Goal: Book appointment/travel/reservation

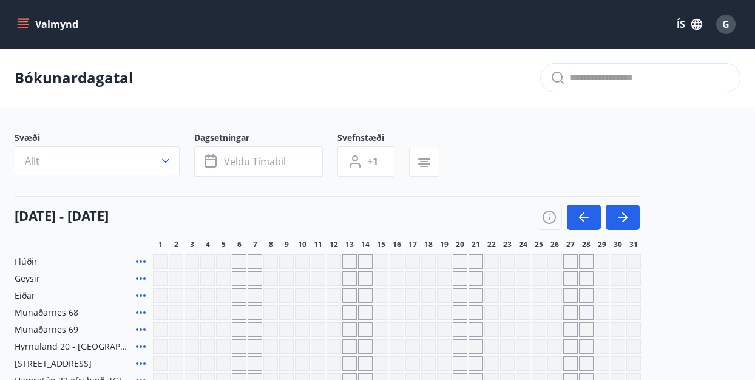
scroll to position [61, 0]
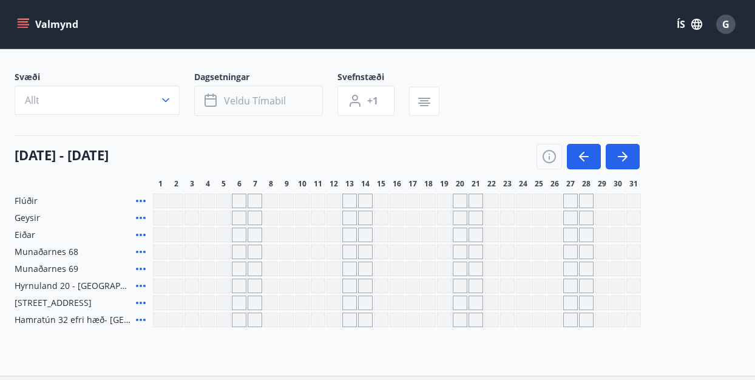
click at [282, 103] on span "Veldu tímabil" at bounding box center [255, 100] width 62 height 13
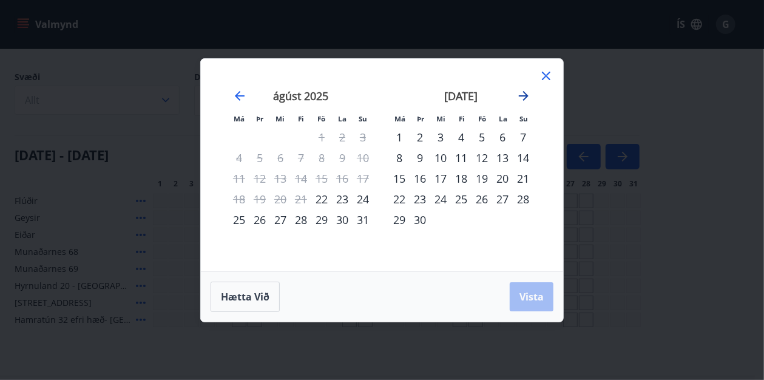
click at [529, 103] on icon "Move forward to switch to the next month." at bounding box center [524, 96] width 15 height 15
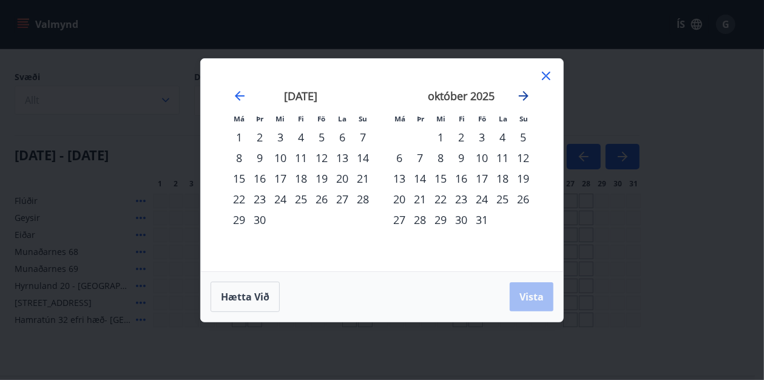
click at [527, 101] on icon "Move forward to switch to the next month." at bounding box center [524, 96] width 15 height 15
click at [527, 99] on icon "Move forward to switch to the next month." at bounding box center [524, 96] width 15 height 15
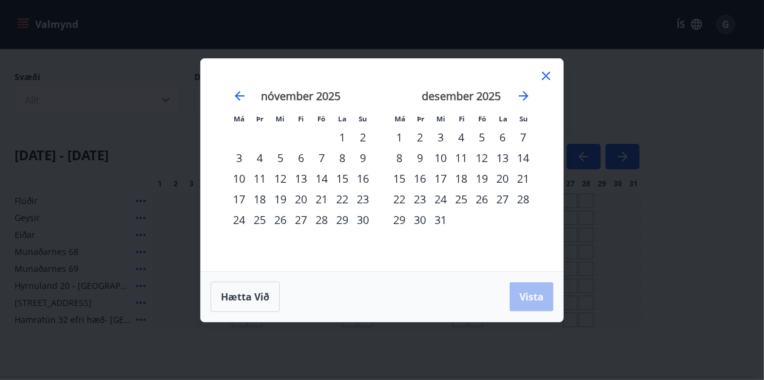
click at [483, 135] on div "5" at bounding box center [482, 137] width 21 height 21
click at [506, 144] on div "6" at bounding box center [502, 137] width 21 height 21
click at [528, 137] on div "7" at bounding box center [523, 137] width 21 height 21
click at [481, 140] on div "5" at bounding box center [482, 137] width 21 height 21
click at [523, 138] on div "7" at bounding box center [523, 137] width 21 height 21
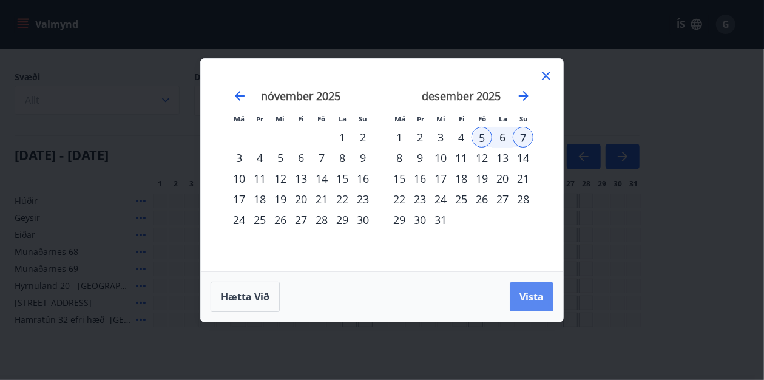
click at [532, 296] on span "Vista" at bounding box center [532, 296] width 24 height 13
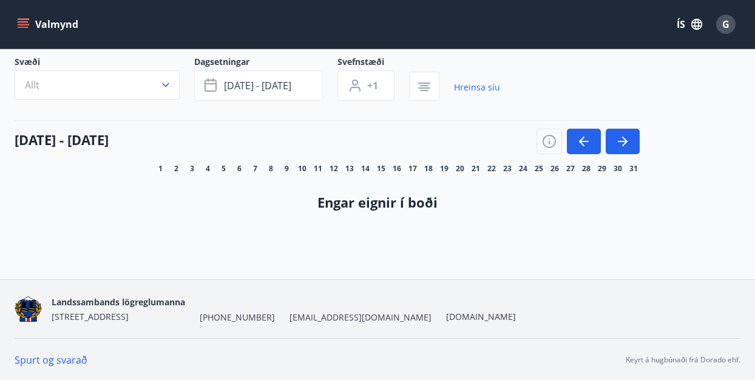
scroll to position [15, 0]
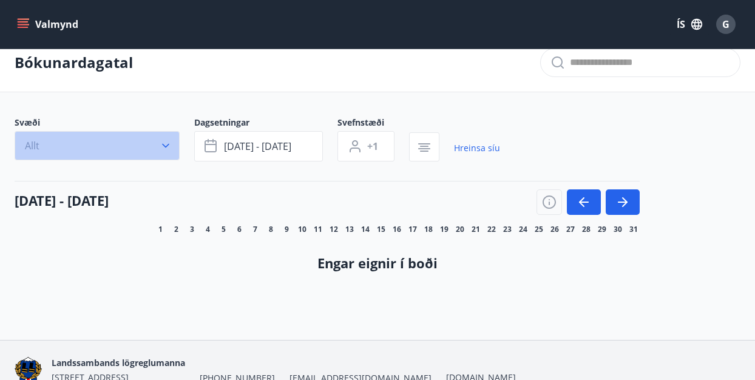
click at [165, 147] on icon "button" at bounding box center [166, 146] width 12 height 12
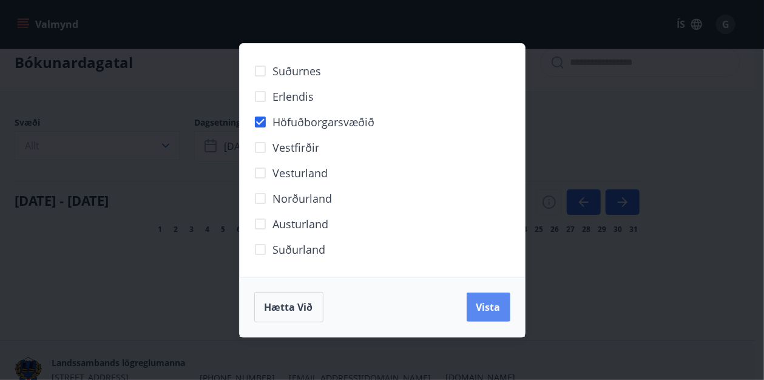
click at [486, 308] on span "Vista" at bounding box center [489, 307] width 24 height 13
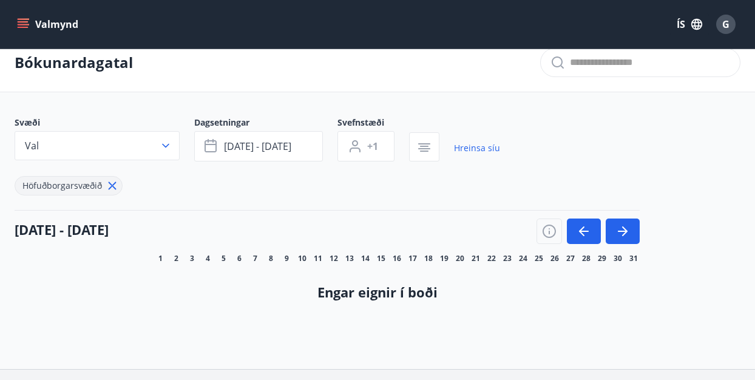
click at [86, 185] on span "Höfuðborgarsvæðið" at bounding box center [62, 186] width 80 height 12
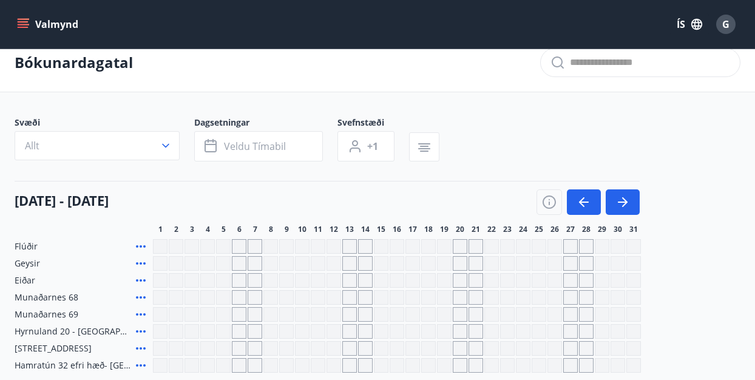
scroll to position [61, 0]
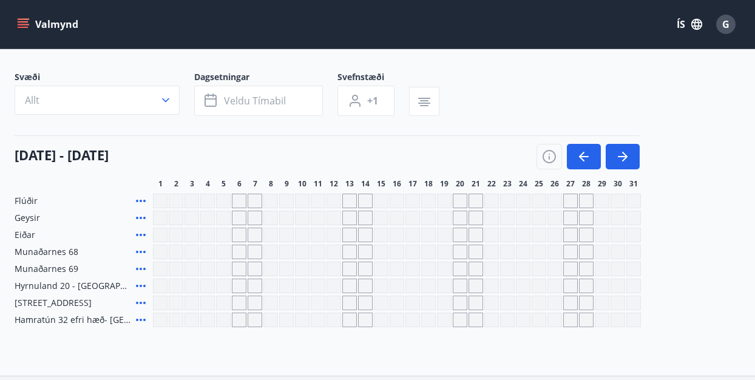
click at [32, 301] on span "[STREET_ADDRESS]" at bounding box center [53, 303] width 77 height 12
click at [141, 301] on icon at bounding box center [141, 303] width 15 height 15
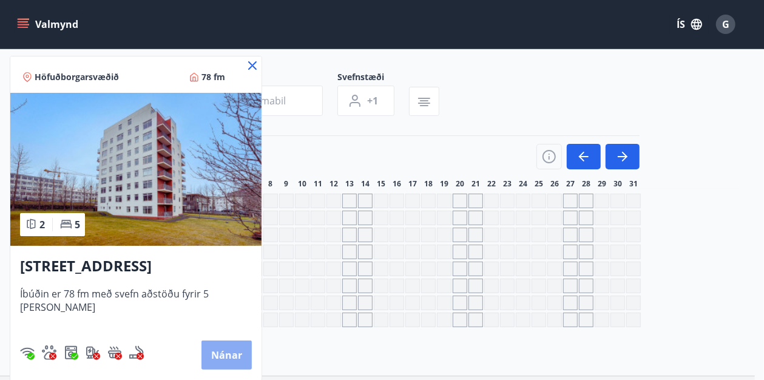
click at [212, 355] on button "Nánar" at bounding box center [227, 355] width 50 height 29
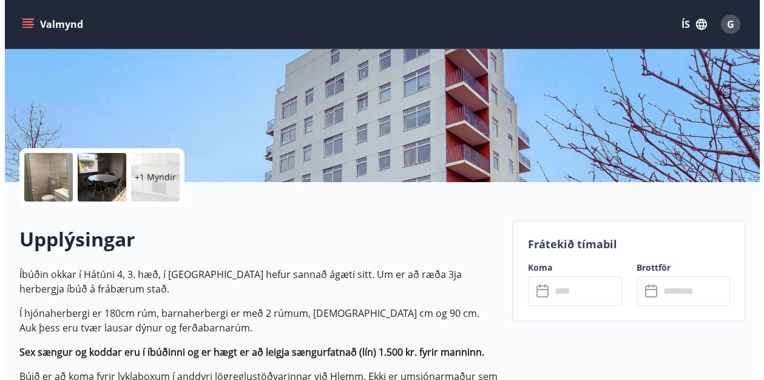
scroll to position [243, 0]
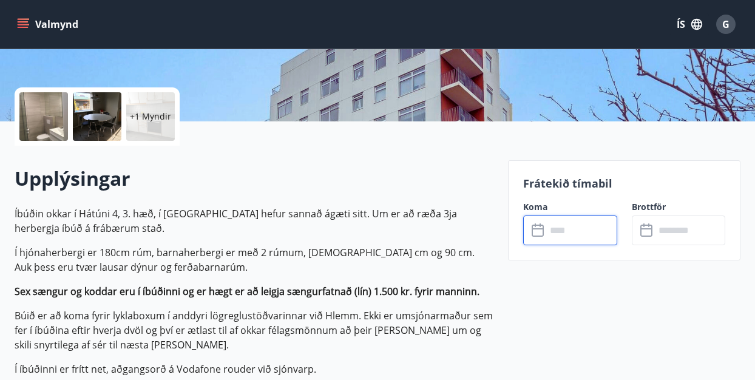
click at [561, 231] on input "text" at bounding box center [581, 231] width 70 height 30
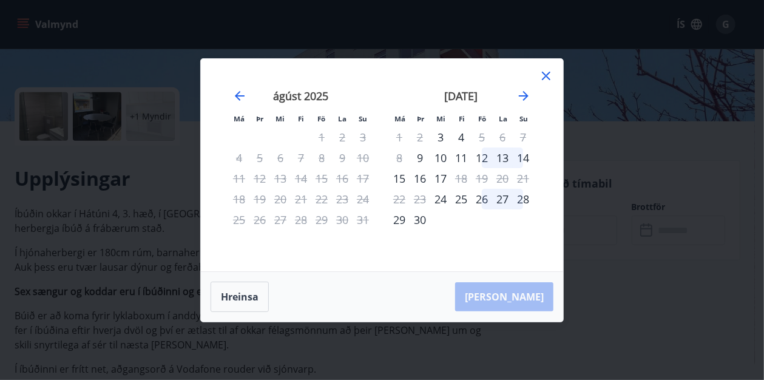
click at [550, 78] on icon at bounding box center [546, 76] width 15 height 15
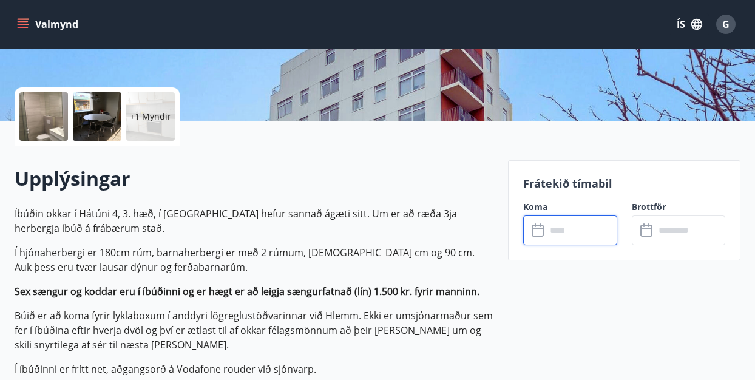
click at [572, 240] on input "text" at bounding box center [581, 231] width 70 height 30
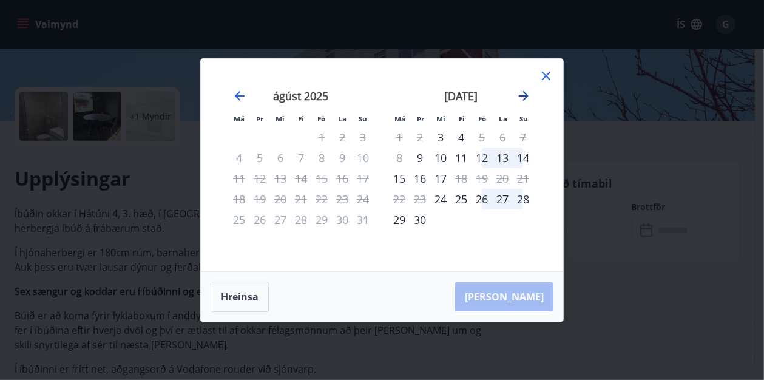
click at [525, 96] on icon "Move forward to switch to the next month." at bounding box center [524, 96] width 10 height 10
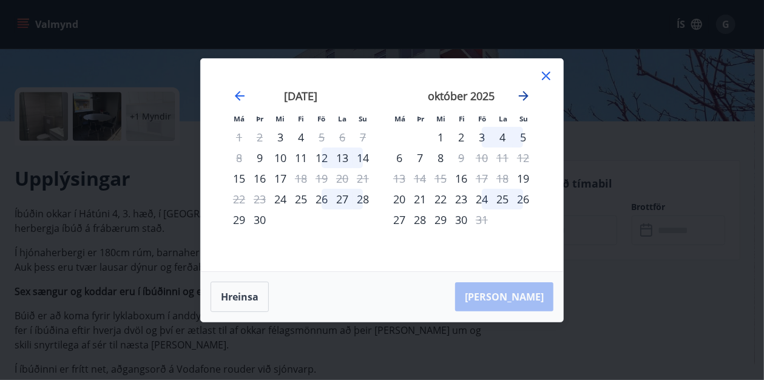
click at [525, 96] on icon "Move forward to switch to the next month." at bounding box center [524, 96] width 10 height 10
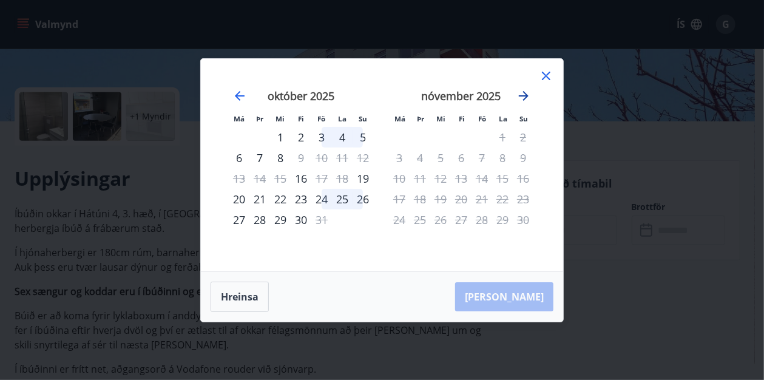
click at [525, 96] on icon "Move forward to switch to the next month." at bounding box center [524, 96] width 10 height 10
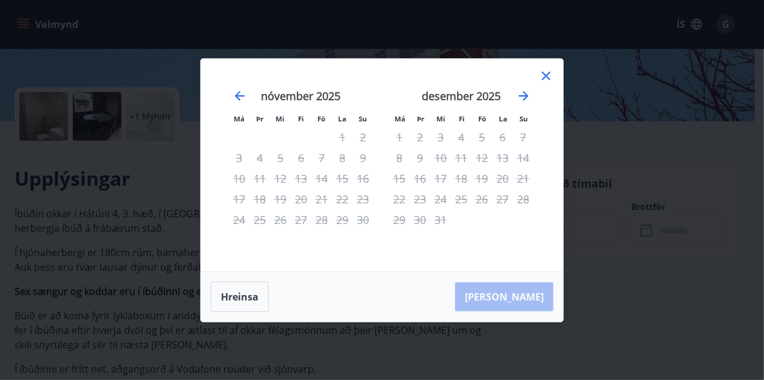
click at [477, 144] on div "5" at bounding box center [482, 137] width 21 height 21
click at [481, 140] on div "5" at bounding box center [482, 137] width 21 height 21
click at [491, 135] on div "5" at bounding box center [482, 137] width 21 height 21
click at [504, 138] on div "6" at bounding box center [502, 137] width 21 height 21
click at [519, 138] on div "7" at bounding box center [523, 137] width 21 height 21
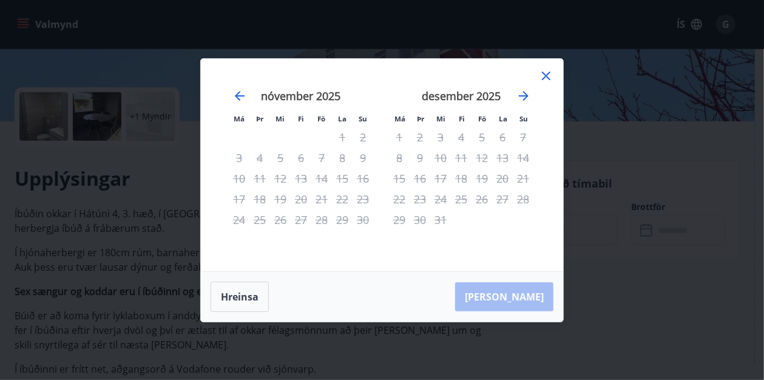
click at [523, 139] on div "7" at bounding box center [523, 137] width 21 height 21
click at [546, 75] on icon at bounding box center [547, 76] width 2 height 2
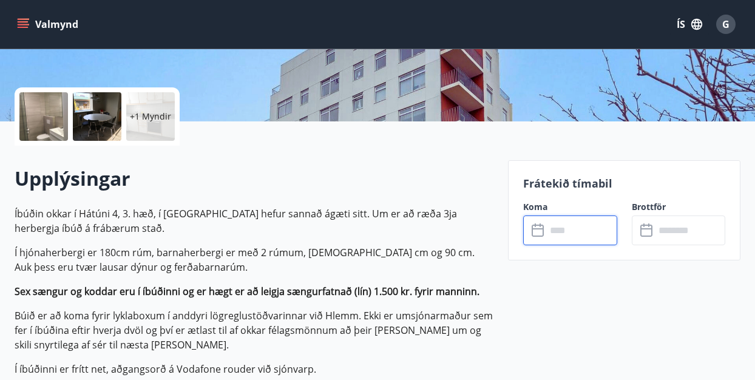
click at [726, 24] on span "G" at bounding box center [725, 24] width 7 height 13
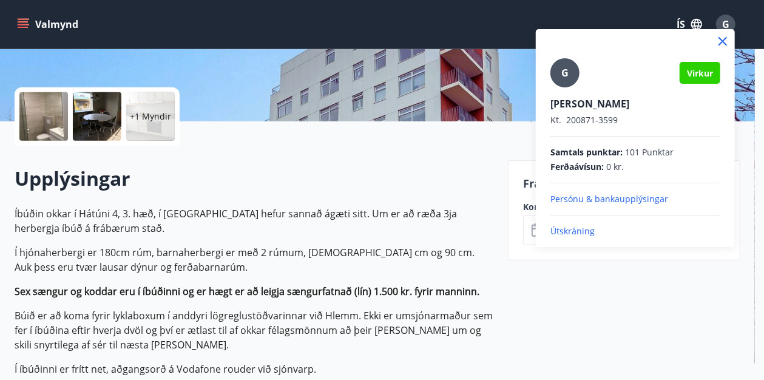
click at [574, 233] on p "Útskráning" at bounding box center [636, 231] width 170 height 12
